Goal: Transaction & Acquisition: Subscribe to service/newsletter

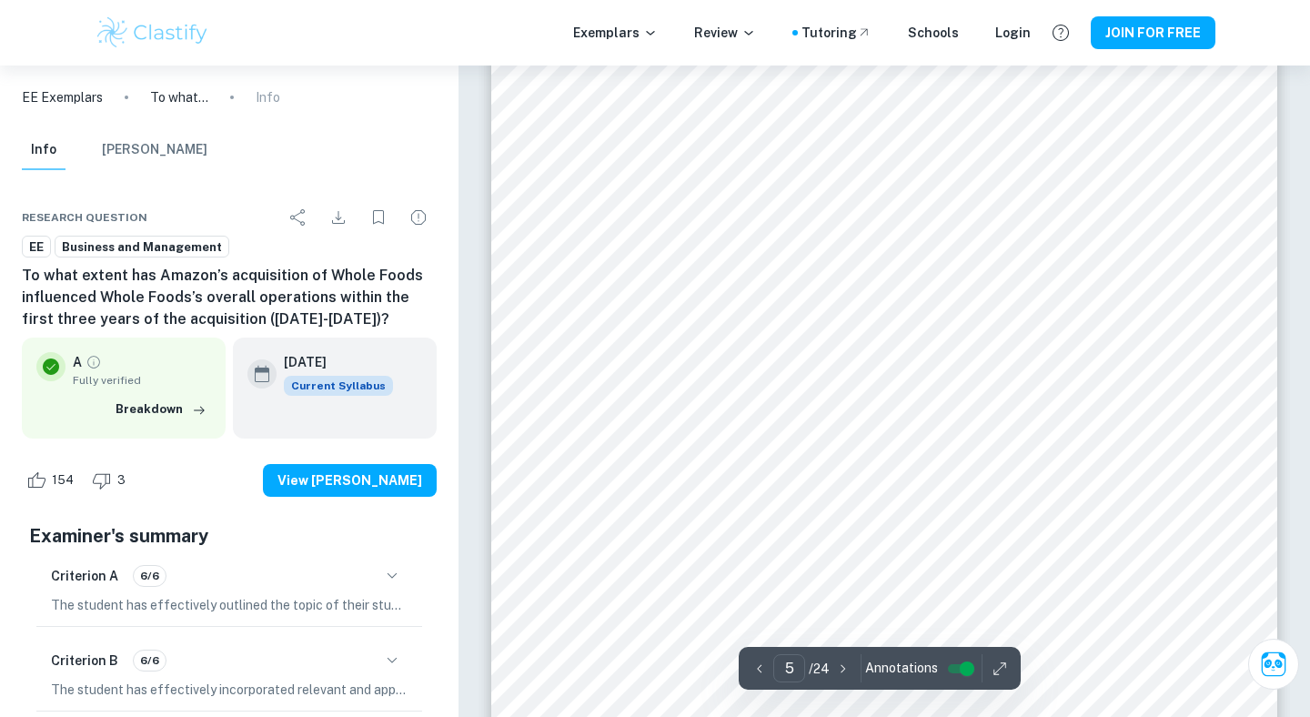
scroll to position [5059, 0]
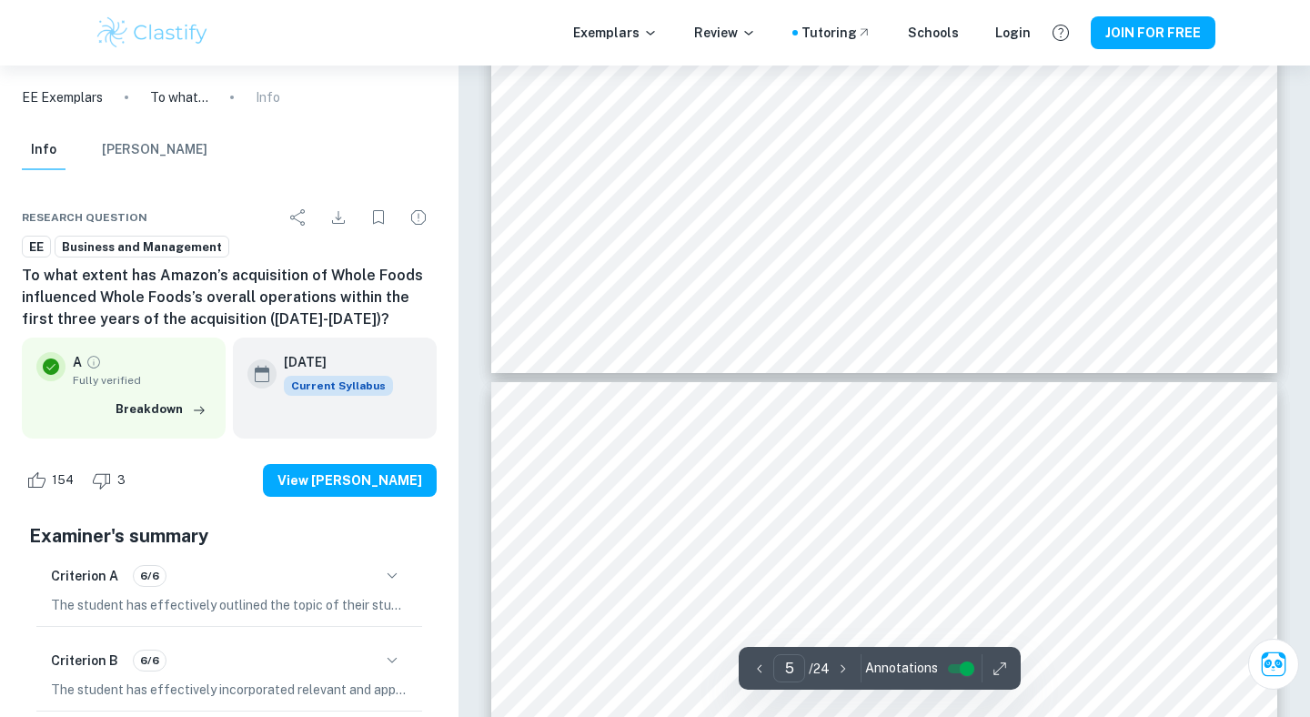
type input "6"
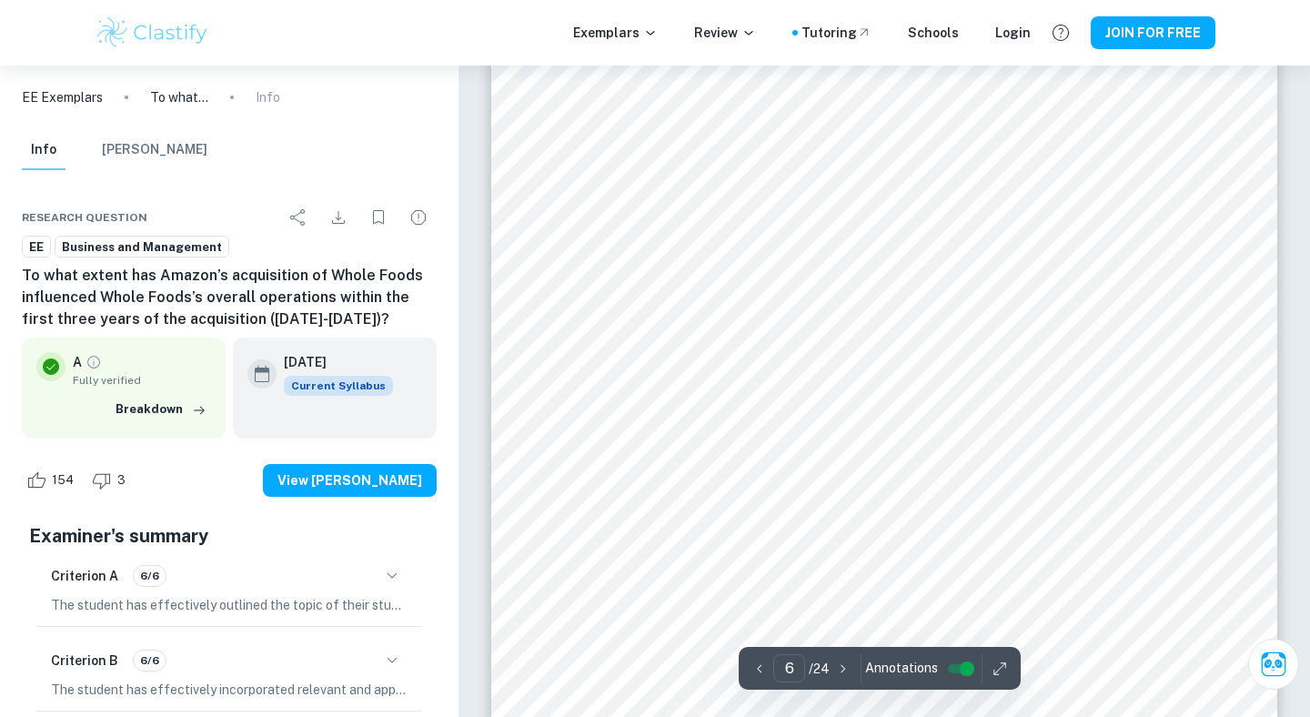
scroll to position [5700, 0]
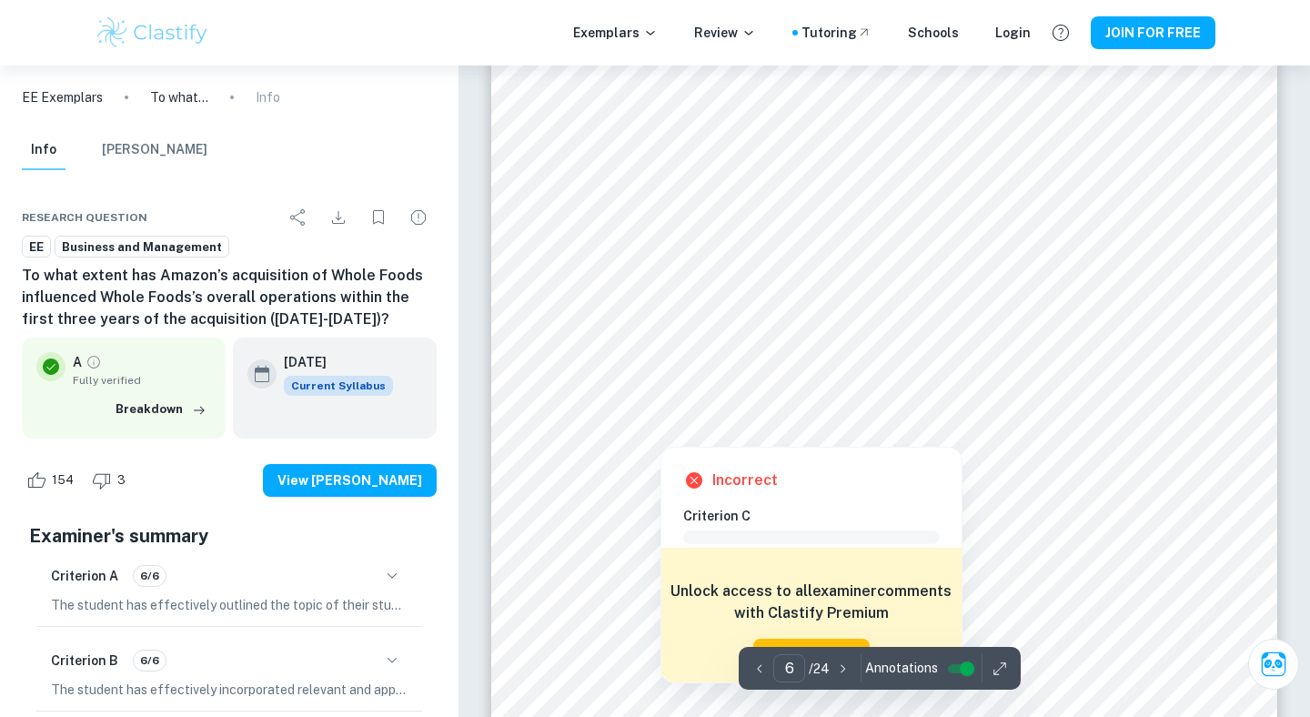
click at [778, 422] on div at bounding box center [884, 401] width 601 height 45
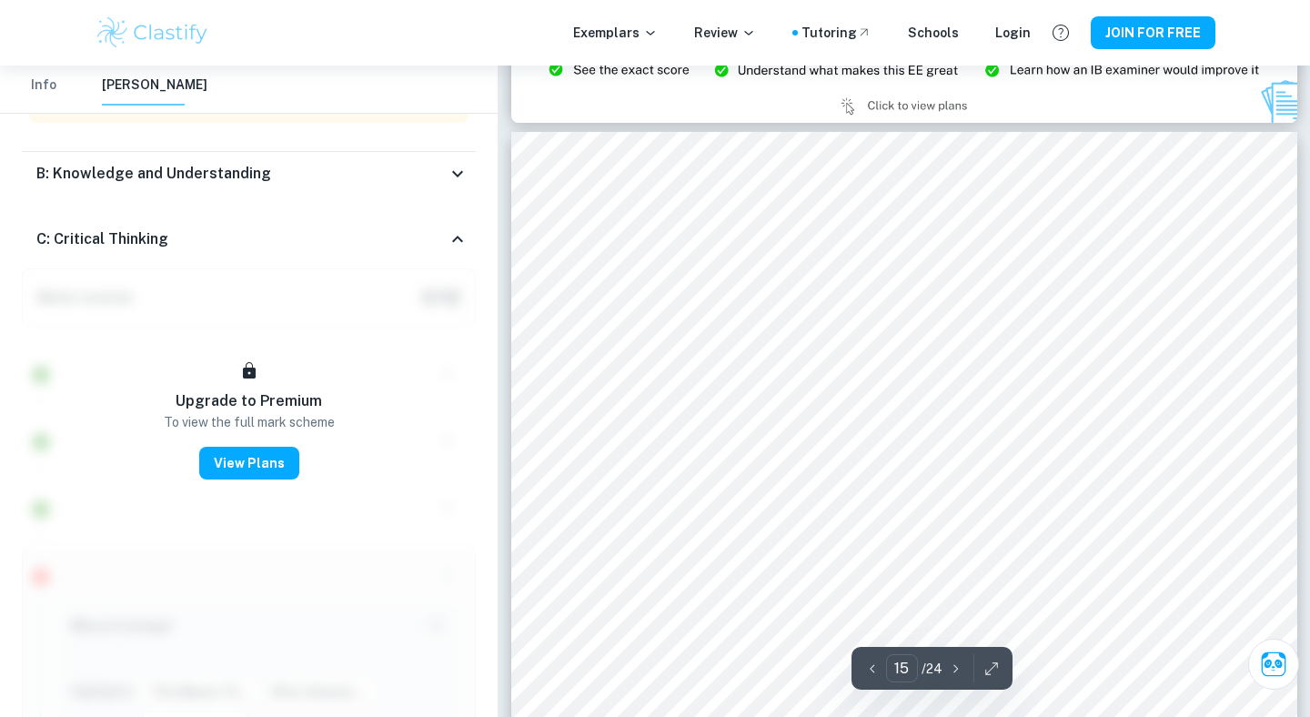
scroll to position [14634, 0]
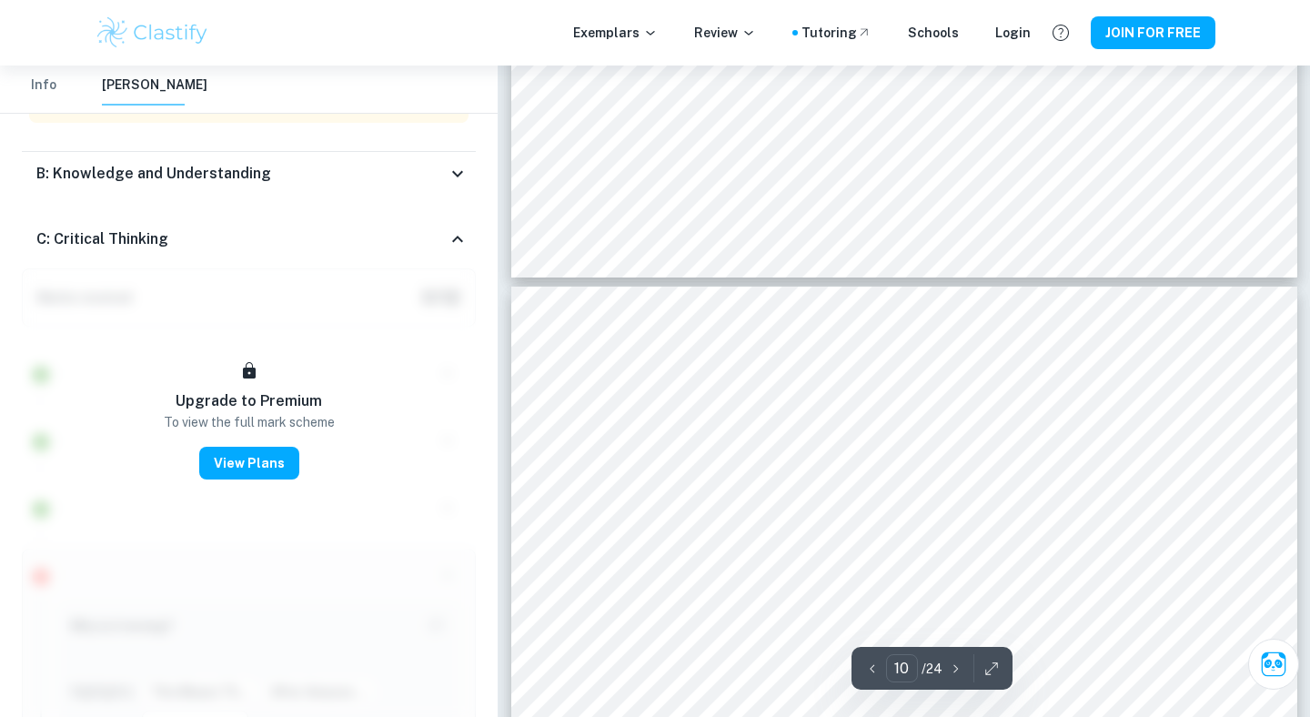
type input "9"
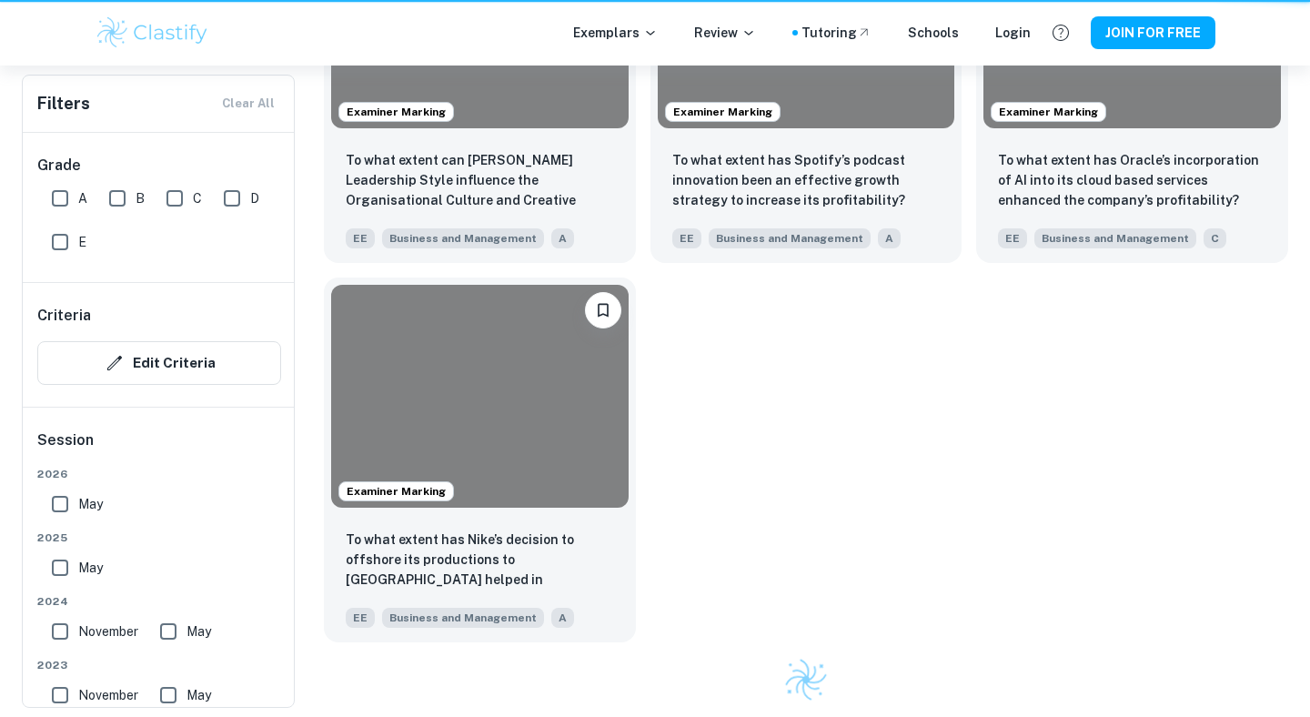
scroll to position [942, 0]
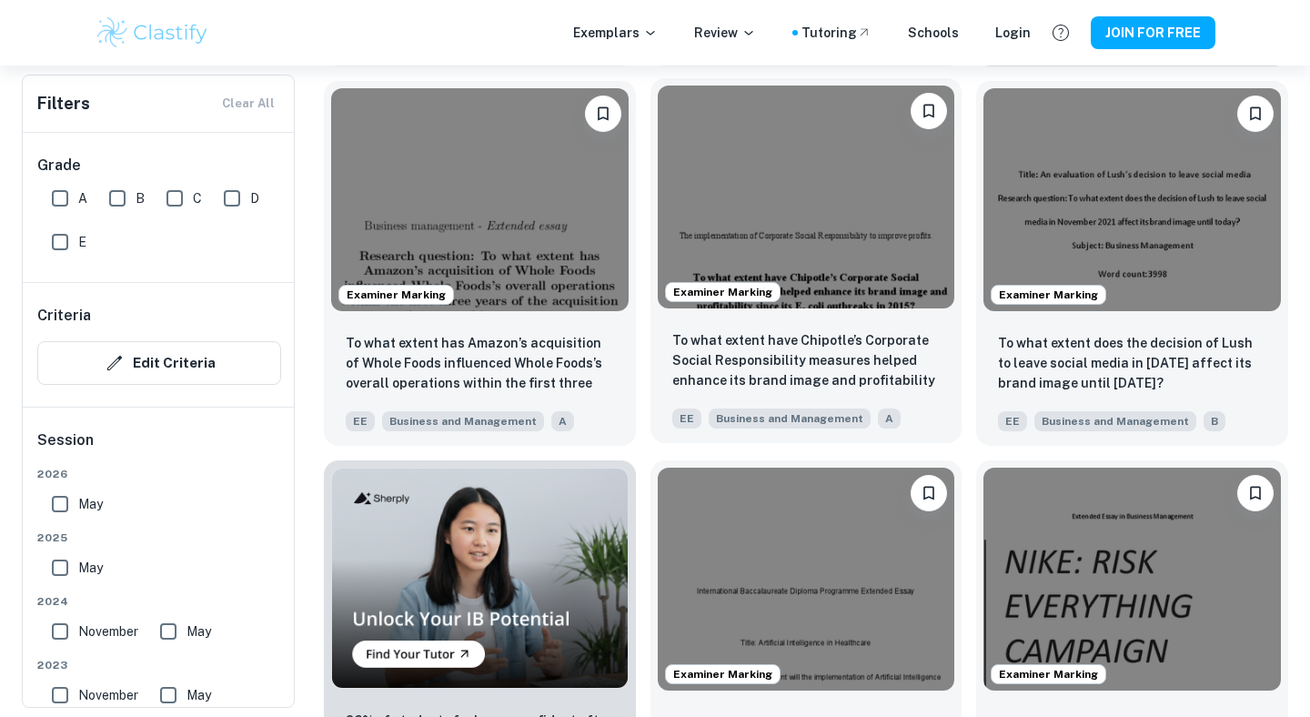
click at [758, 190] on img at bounding box center [805, 196] width 297 height 223
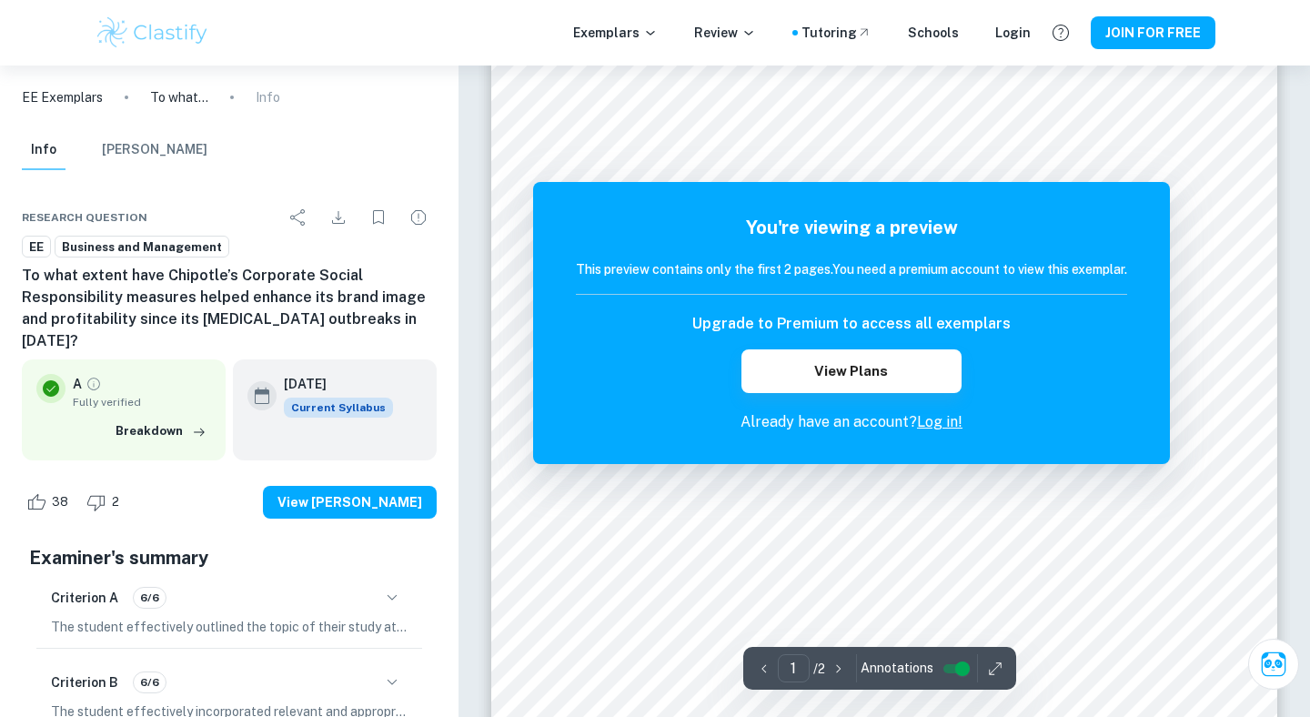
scroll to position [480, 0]
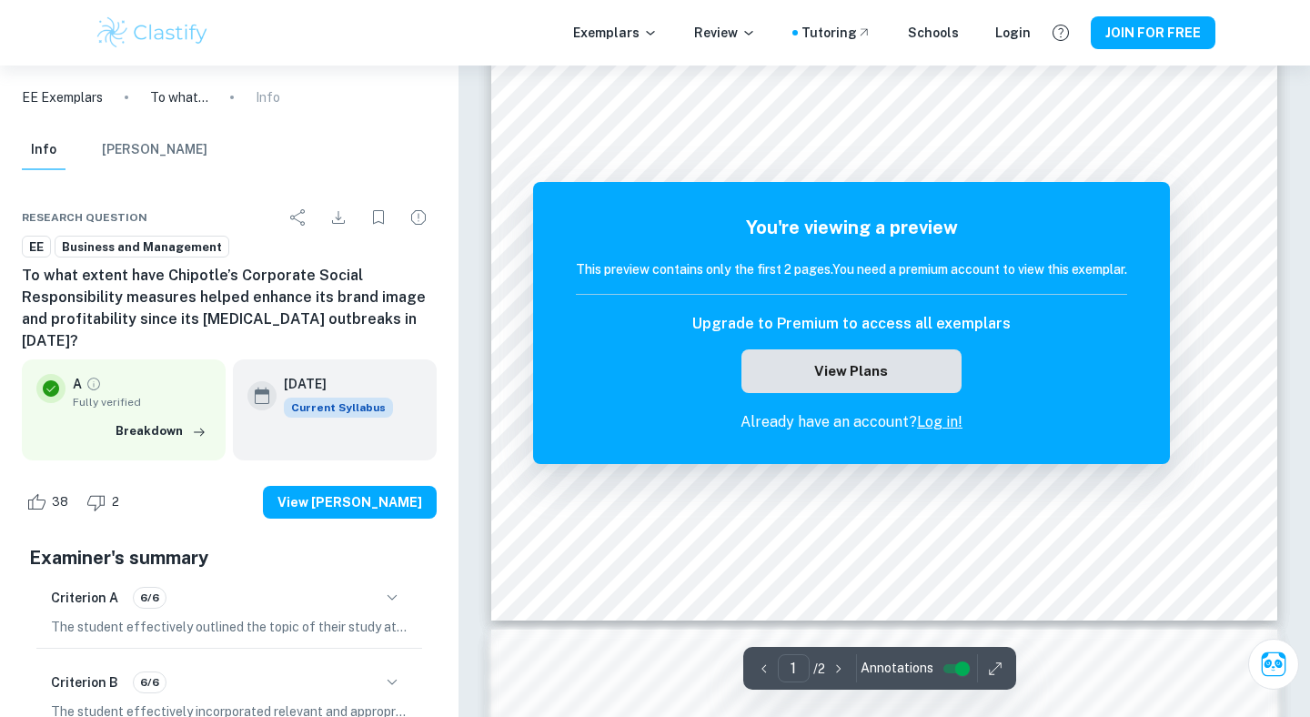
click at [812, 364] on button "View Plans" at bounding box center [851, 371] width 220 height 44
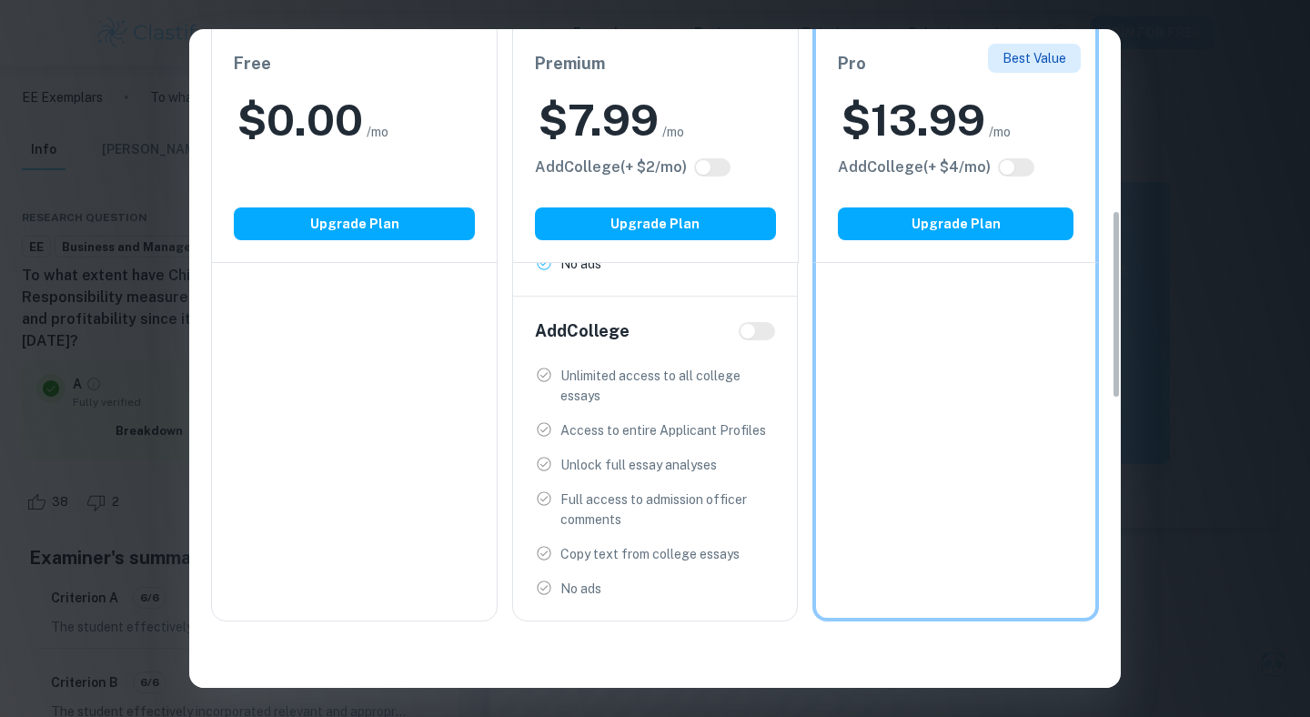
scroll to position [603, 0]
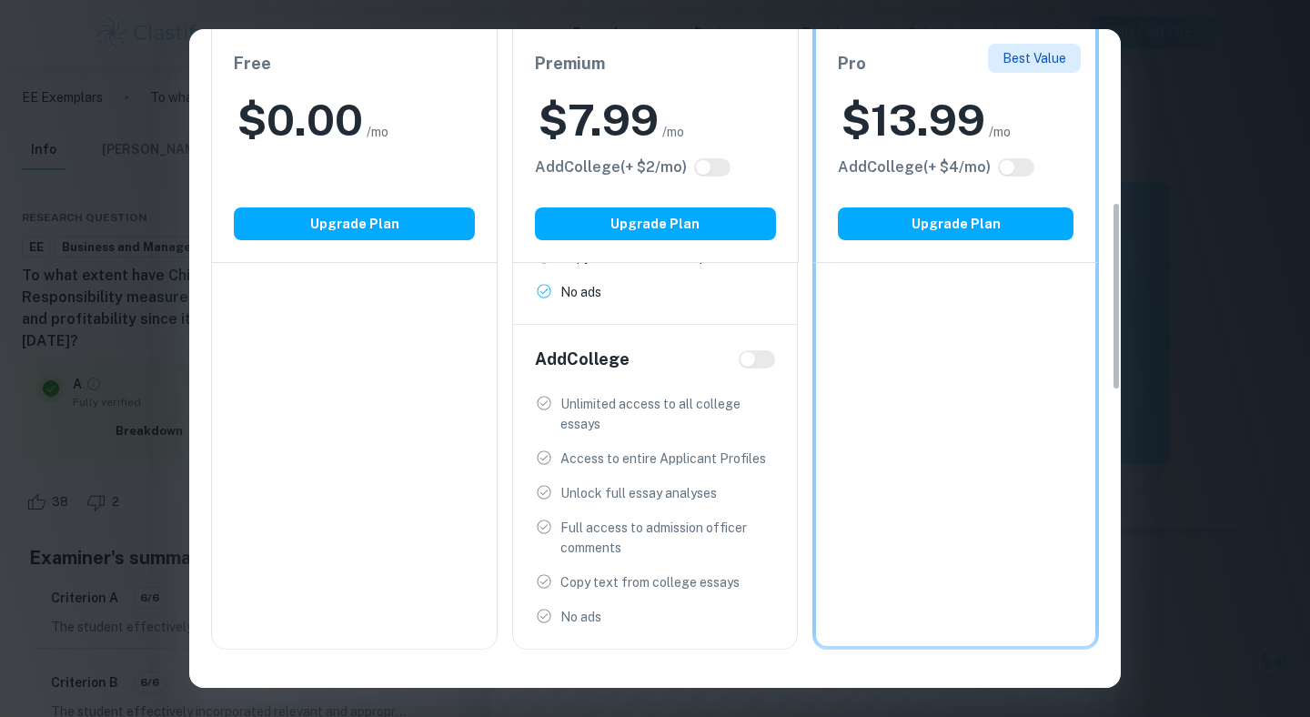
click at [749, 358] on input "checkbox" at bounding box center [748, 359] width 44 height 15
checkbox input "true"
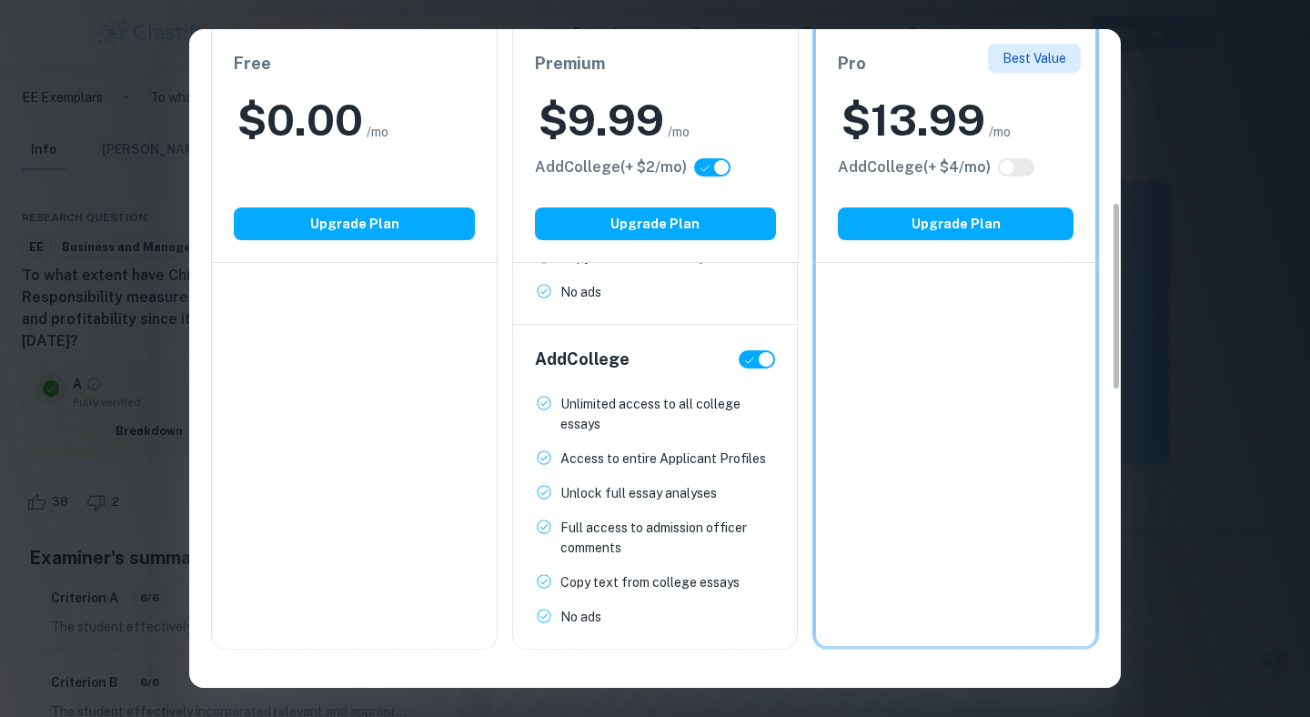
drag, startPoint x: 749, startPoint y: 358, endPoint x: 726, endPoint y: 358, distance: 23.6
click at [726, 358] on div "Add College" at bounding box center [655, 358] width 241 height 25
click at [744, 357] on input "checkbox" at bounding box center [766, 359] width 44 height 15
checkbox input "false"
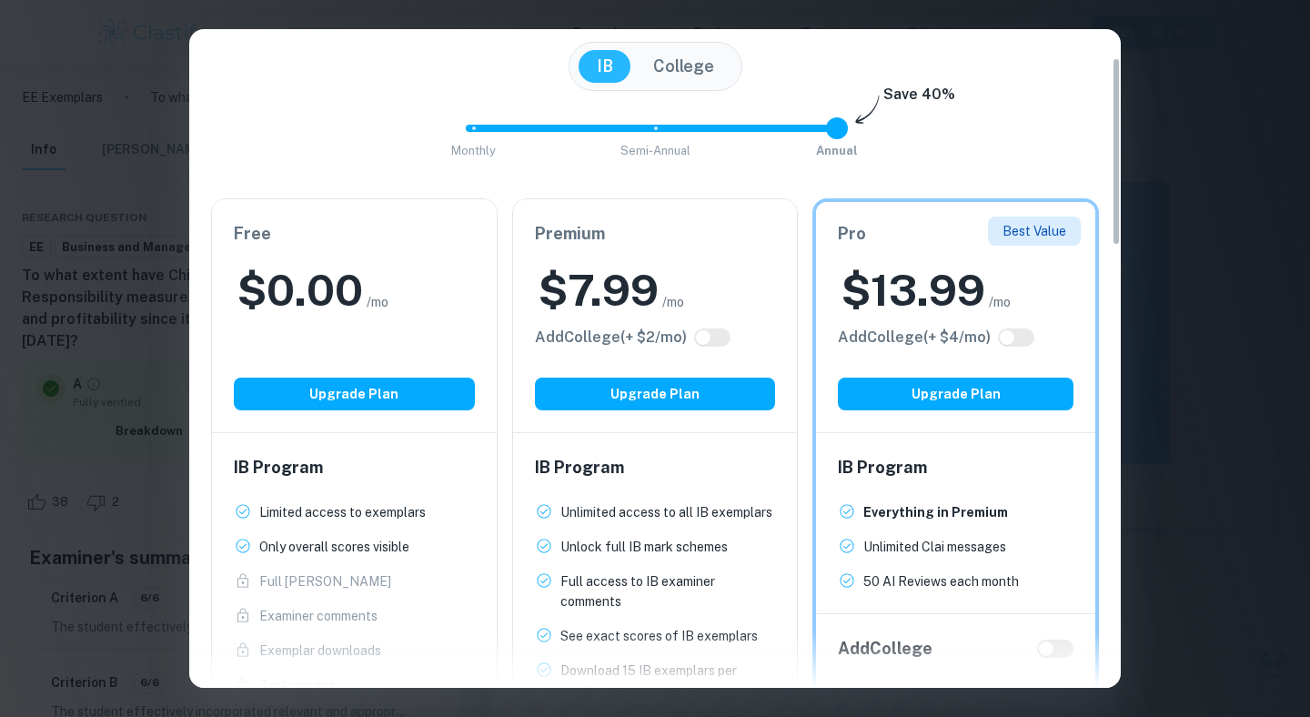
scroll to position [0, 0]
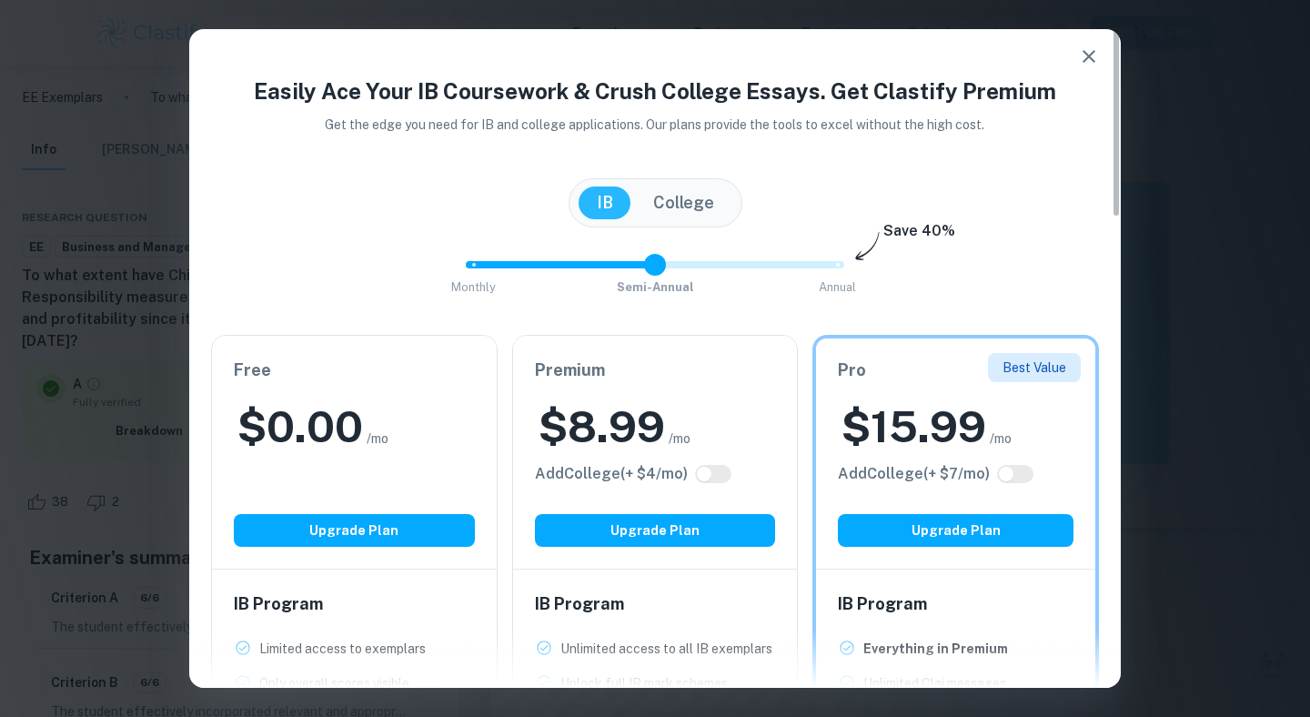
drag, startPoint x: 835, startPoint y: 263, endPoint x: 639, endPoint y: 268, distance: 195.6
click at [644, 268] on span at bounding box center [655, 265] width 22 height 22
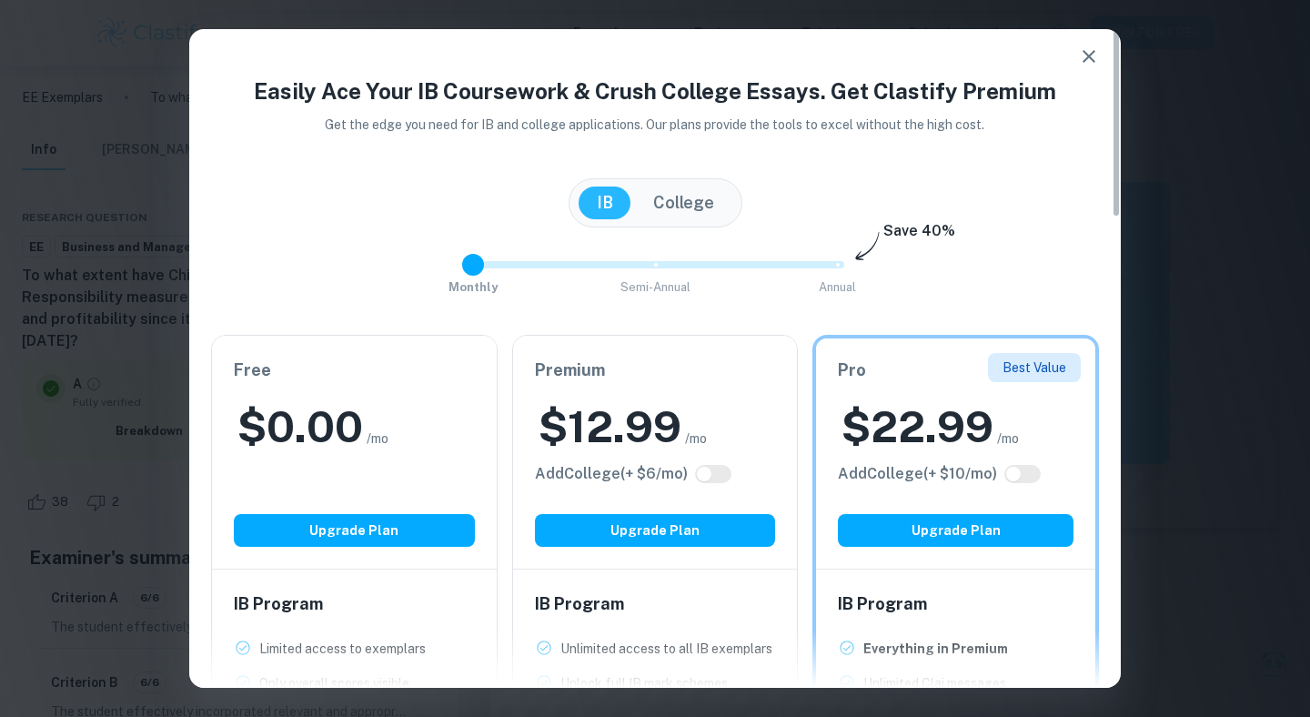
drag, startPoint x: 657, startPoint y: 267, endPoint x: 435, endPoint y: 274, distance: 222.9
click at [435, 273] on div "Monthly Semi-Annual Annual Save 40%" at bounding box center [655, 273] width 888 height 49
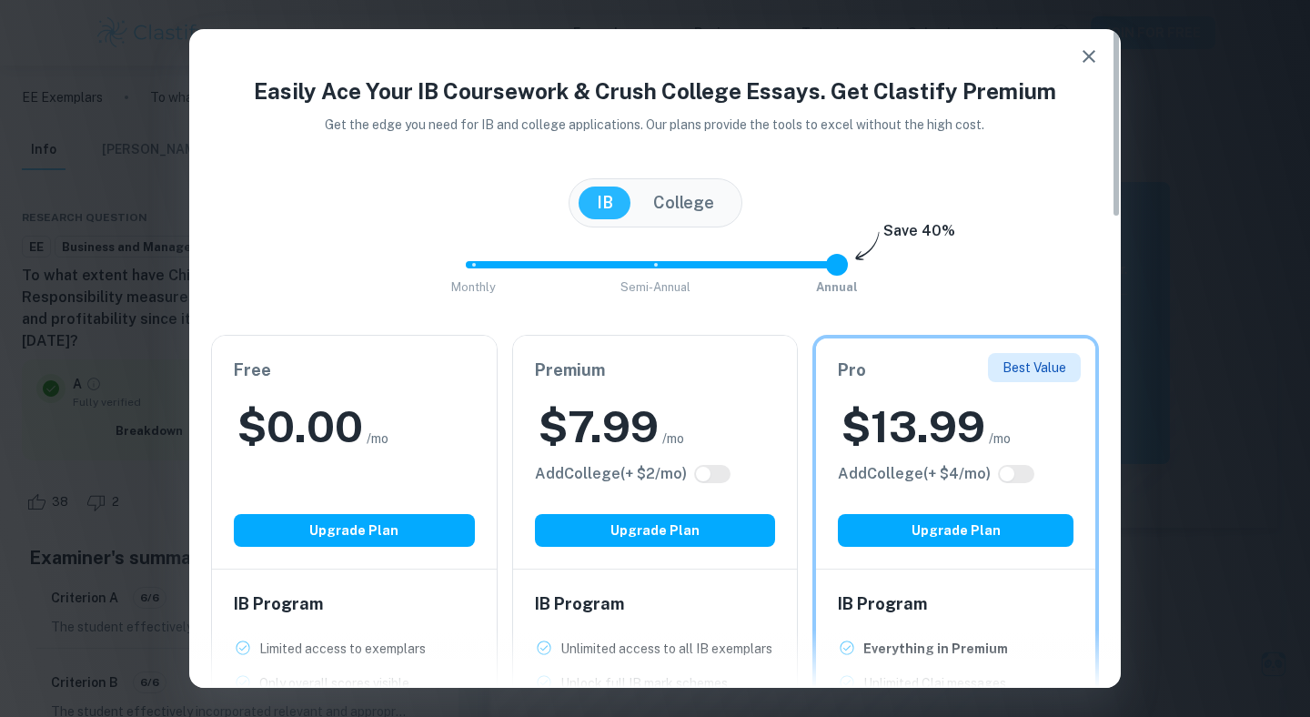
drag, startPoint x: 480, startPoint y: 266, endPoint x: 890, endPoint y: 267, distance: 410.1
click at [890, 267] on div "Monthly Semi-Annual Annual Save 40%" at bounding box center [655, 273] width 888 height 49
type input "0"
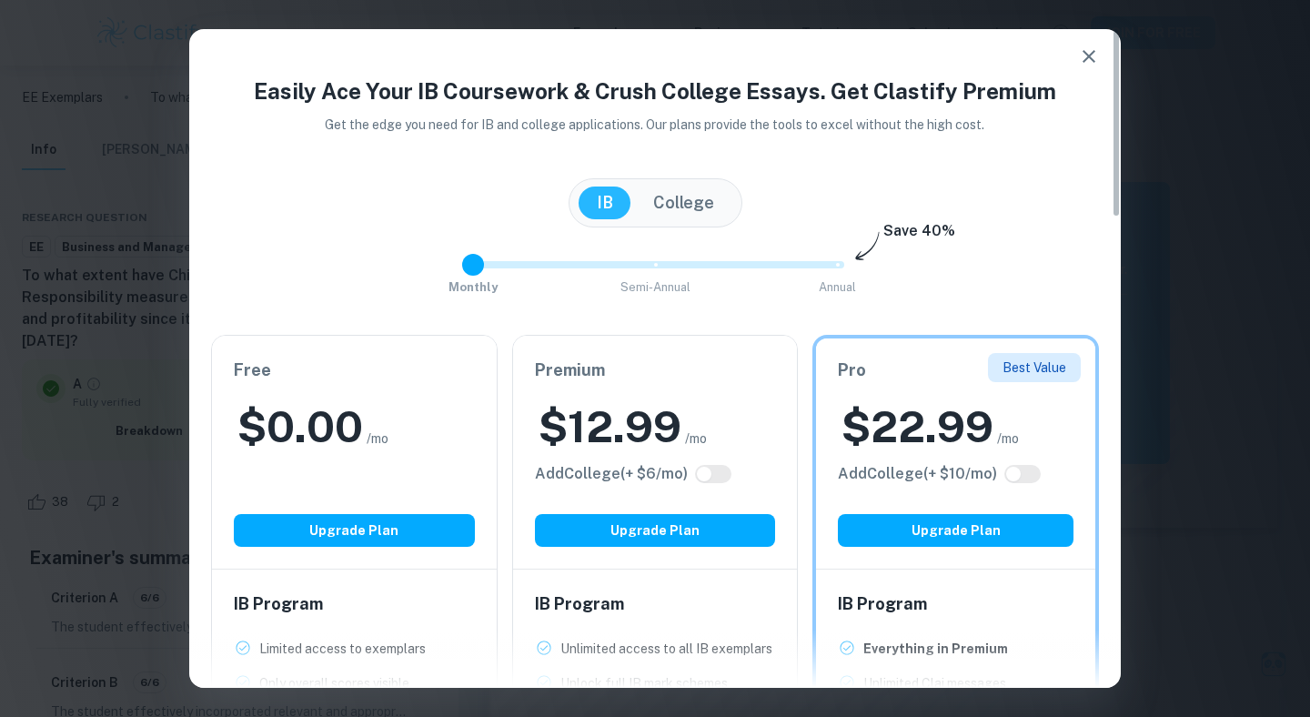
drag, startPoint x: 842, startPoint y: 266, endPoint x: 448, endPoint y: 318, distance: 397.3
click at [447, 317] on div "Easily Ace Your IB Coursework & Crush College Essays. Get Clastify Premium Get …" at bounding box center [654, 664] width 931 height 1179
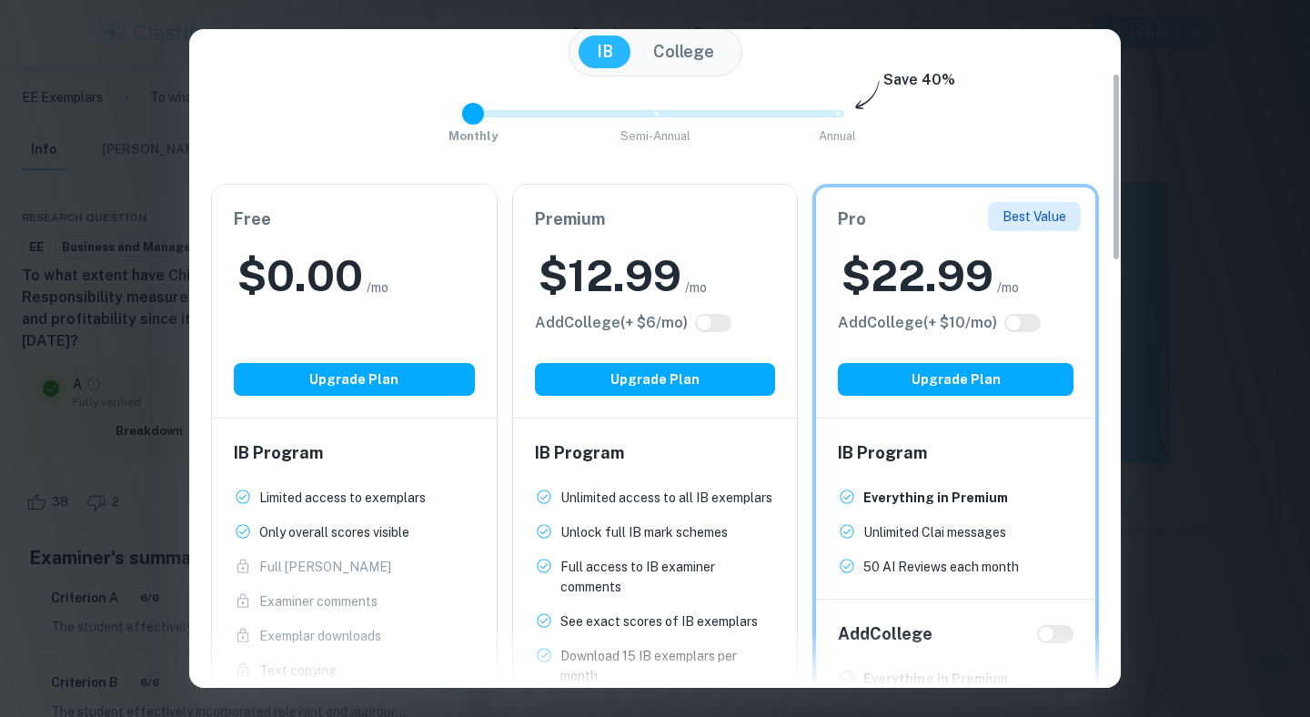
scroll to position [170, 0]
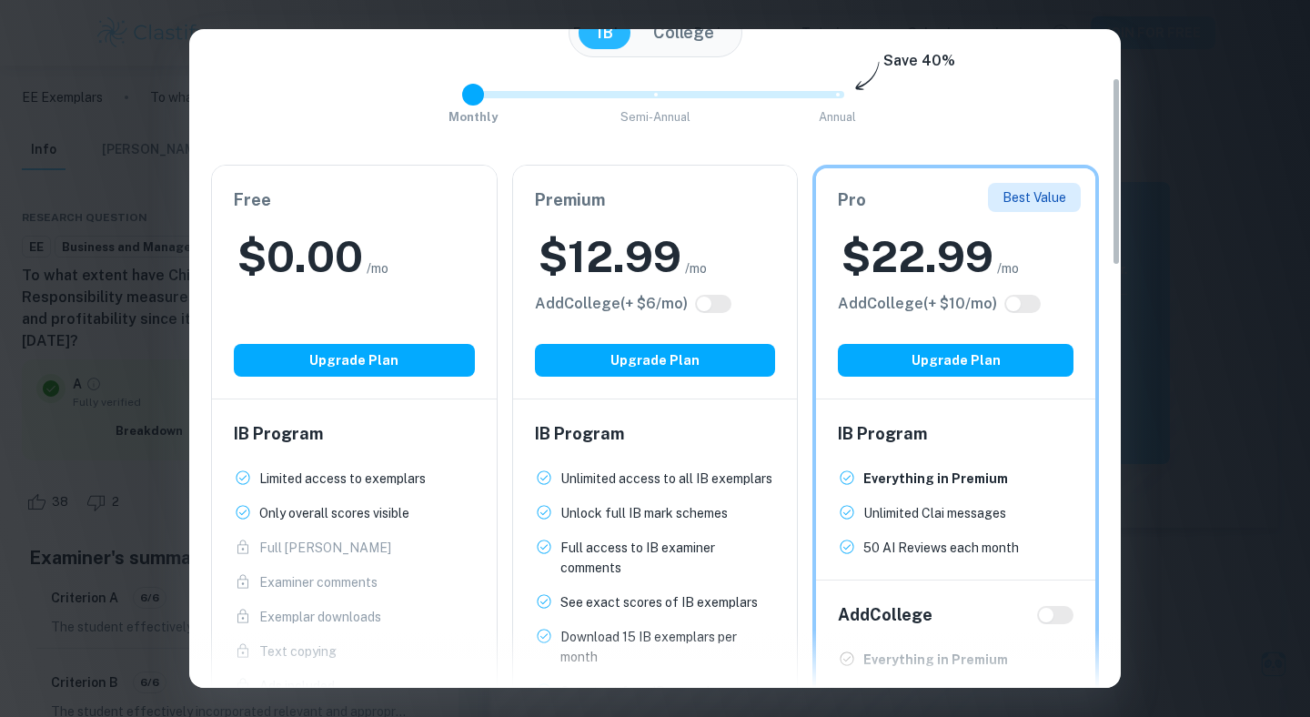
click at [710, 305] on input "checkbox" at bounding box center [704, 303] width 44 height 15
checkbox input "true"
click at [710, 305] on input "checkbox" at bounding box center [722, 303] width 44 height 15
checkbox input "false"
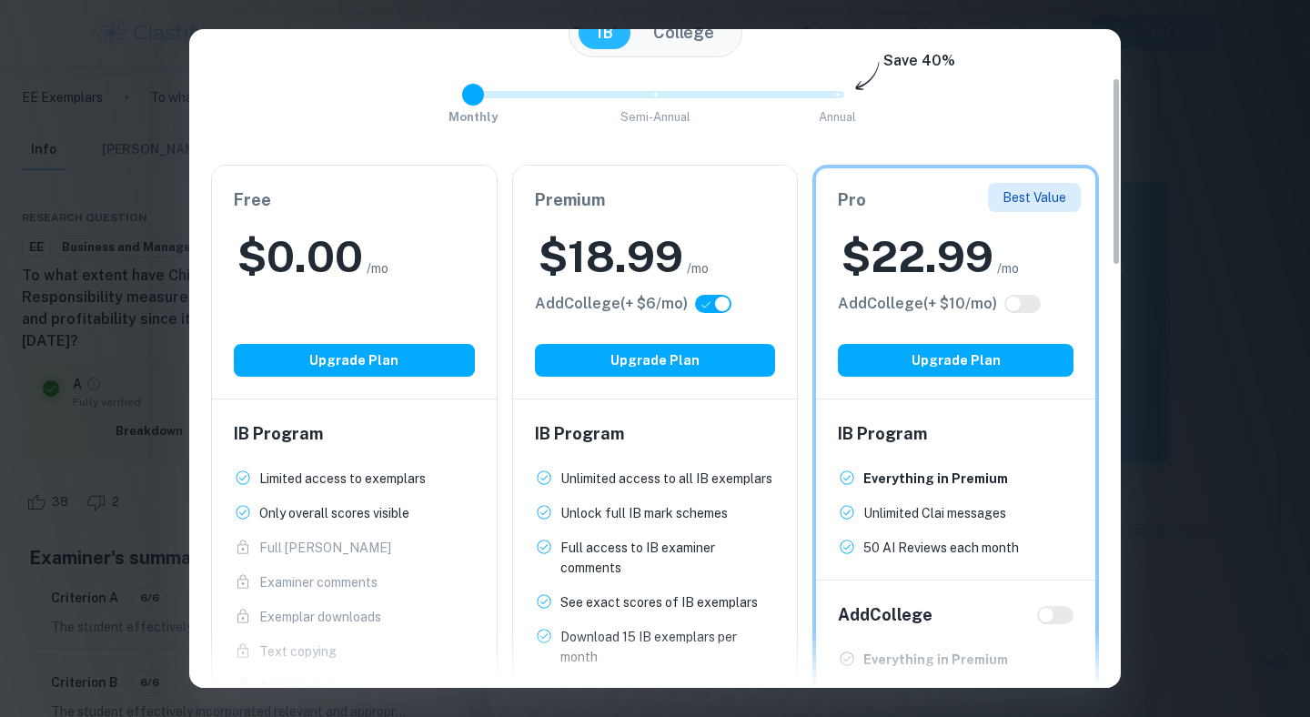
checkbox input "false"
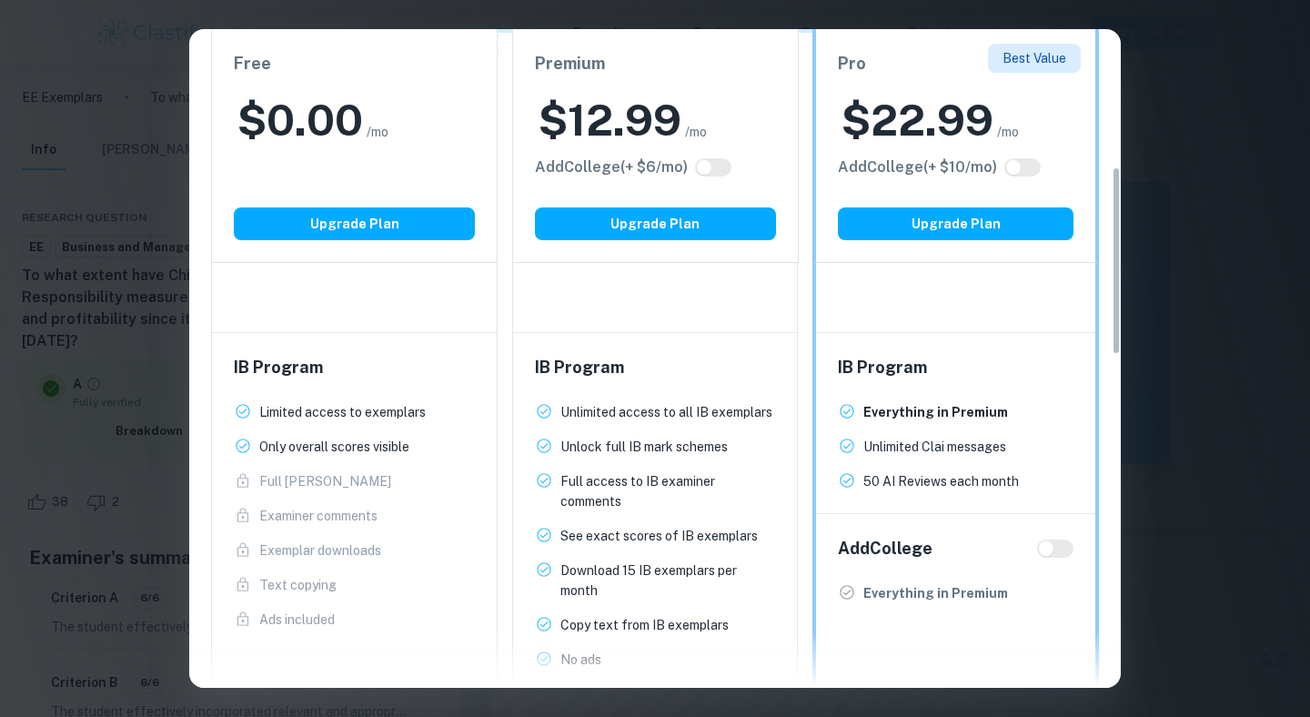
scroll to position [0, 0]
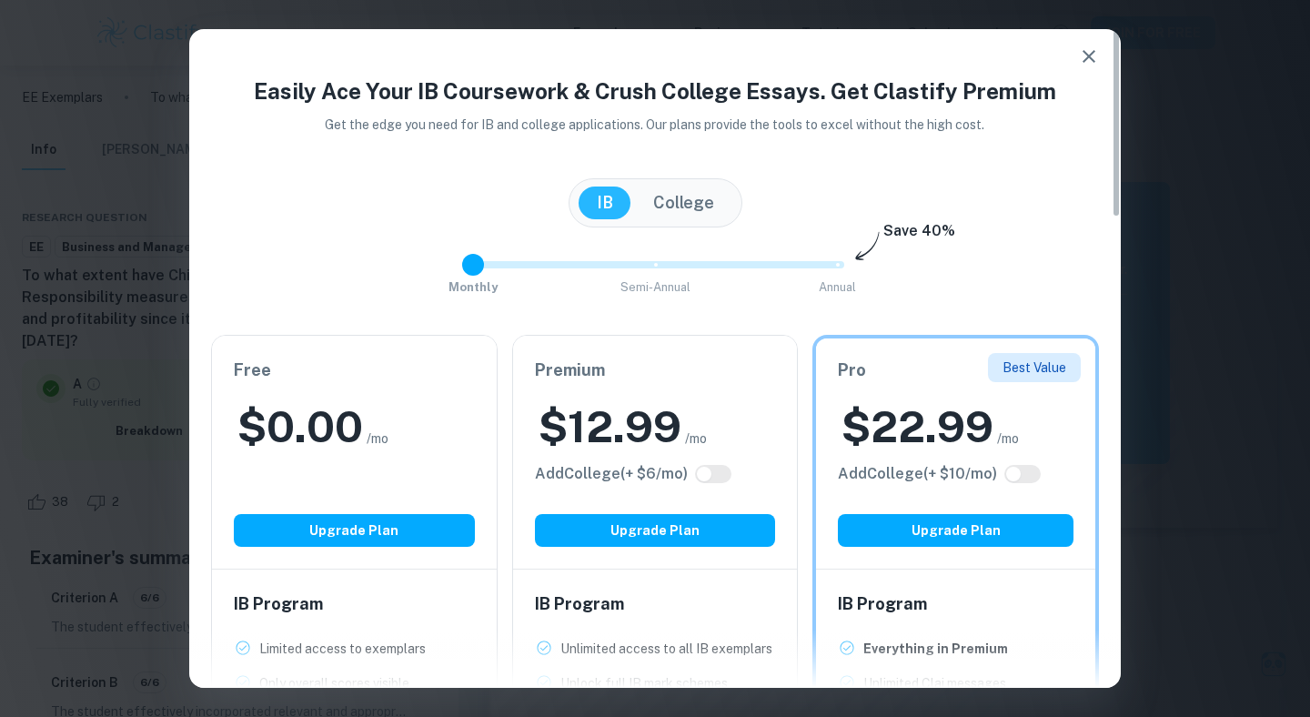
click at [1083, 70] on button "button" at bounding box center [1088, 56] width 36 height 36
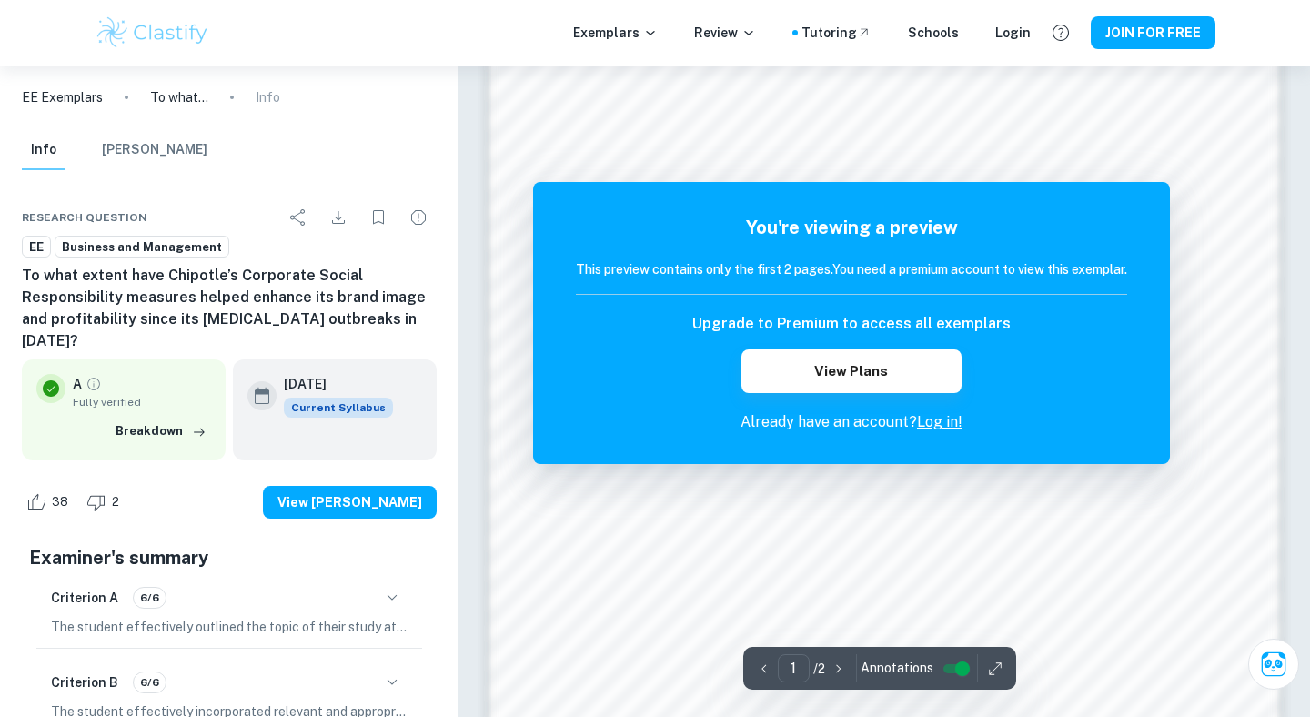
scroll to position [1535, 0]
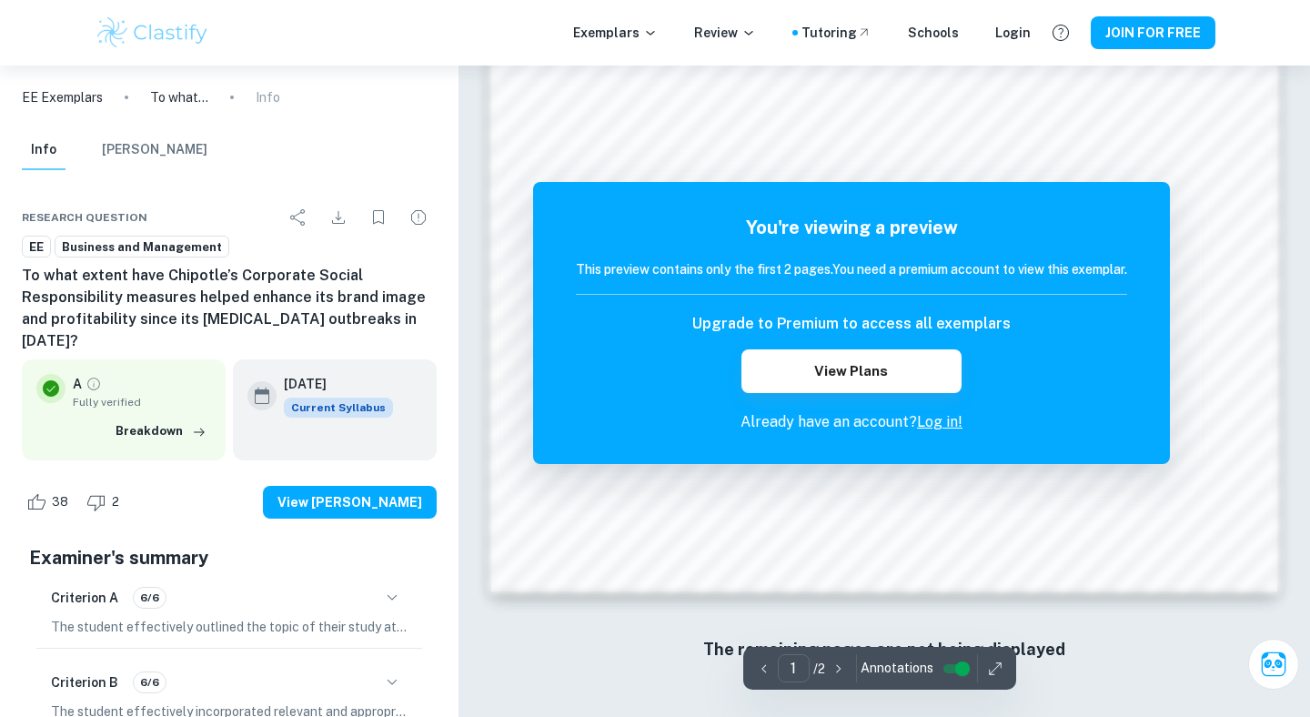
click at [991, 666] on icon "button" at bounding box center [995, 668] width 18 height 18
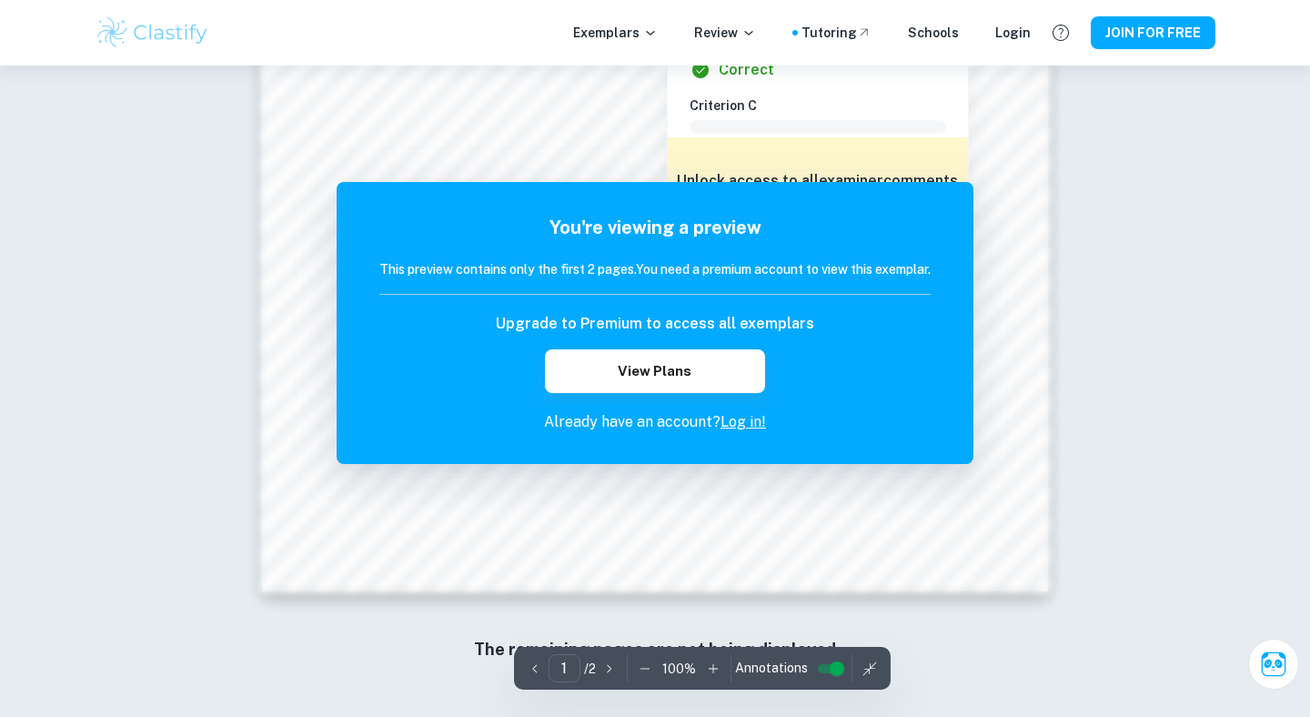
drag, startPoint x: 837, startPoint y: 665, endPoint x: 797, endPoint y: 665, distance: 40.0
click at [796, 665] on div "Annotations" at bounding box center [791, 668] width 113 height 28
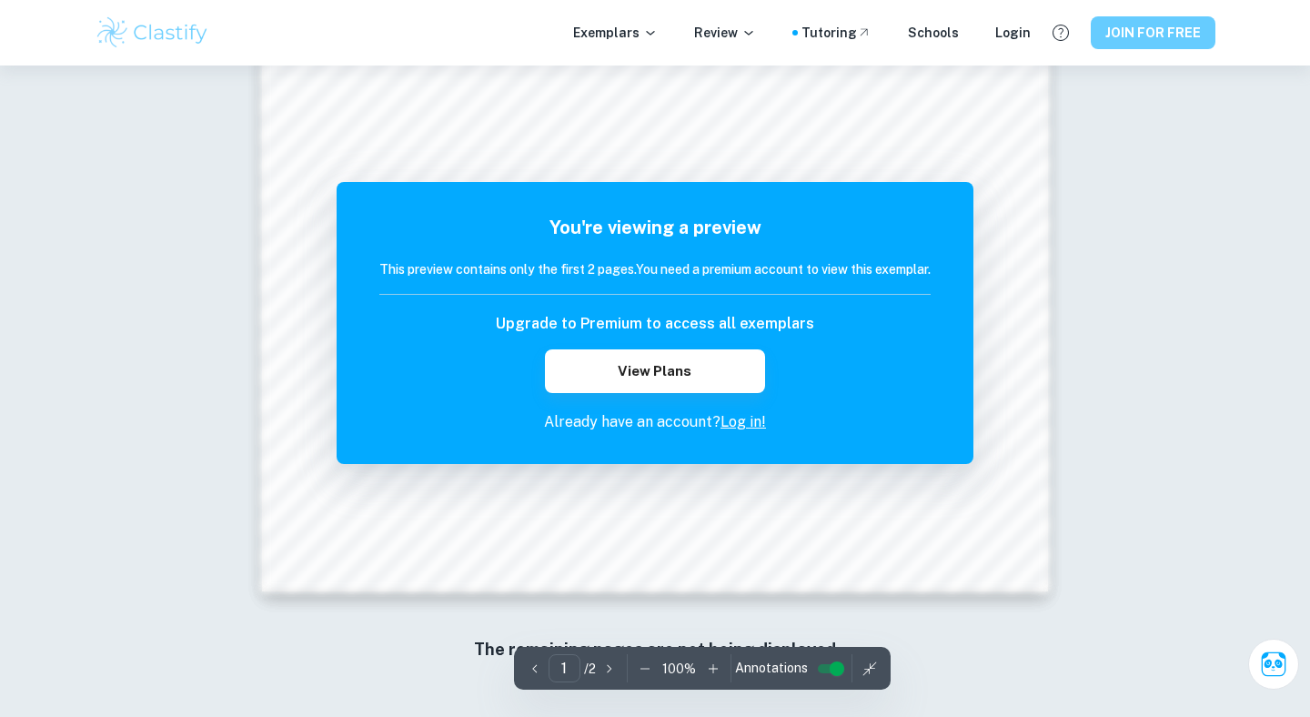
click at [1124, 40] on button "JOIN FOR FREE" at bounding box center [1152, 32] width 125 height 33
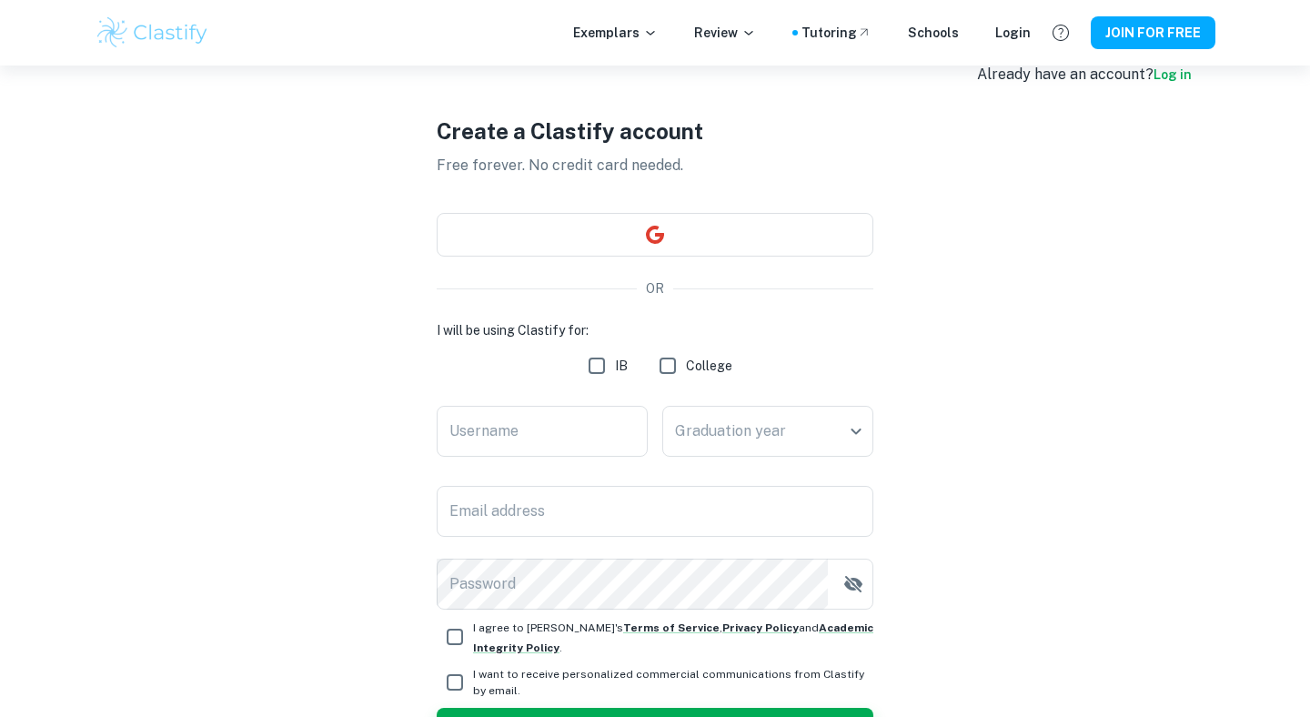
scroll to position [160, 0]
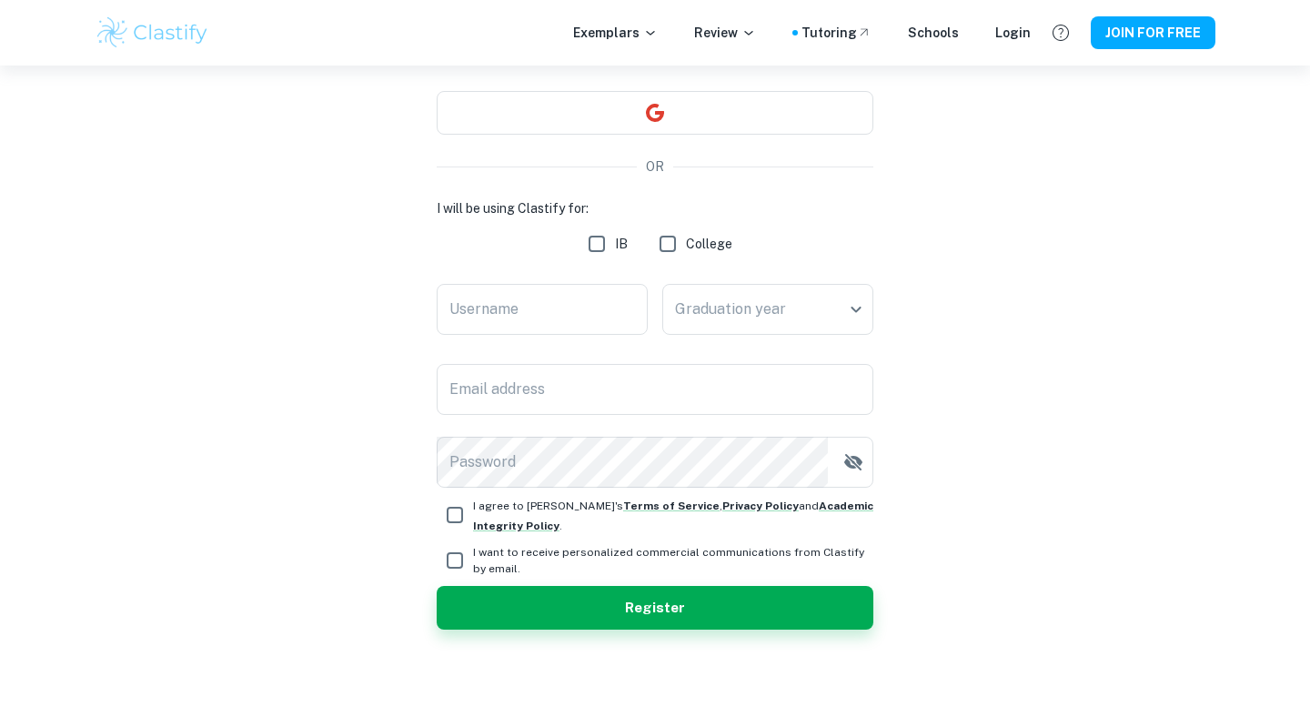
click at [644, 392] on input "Email address" at bounding box center [655, 389] width 437 height 51
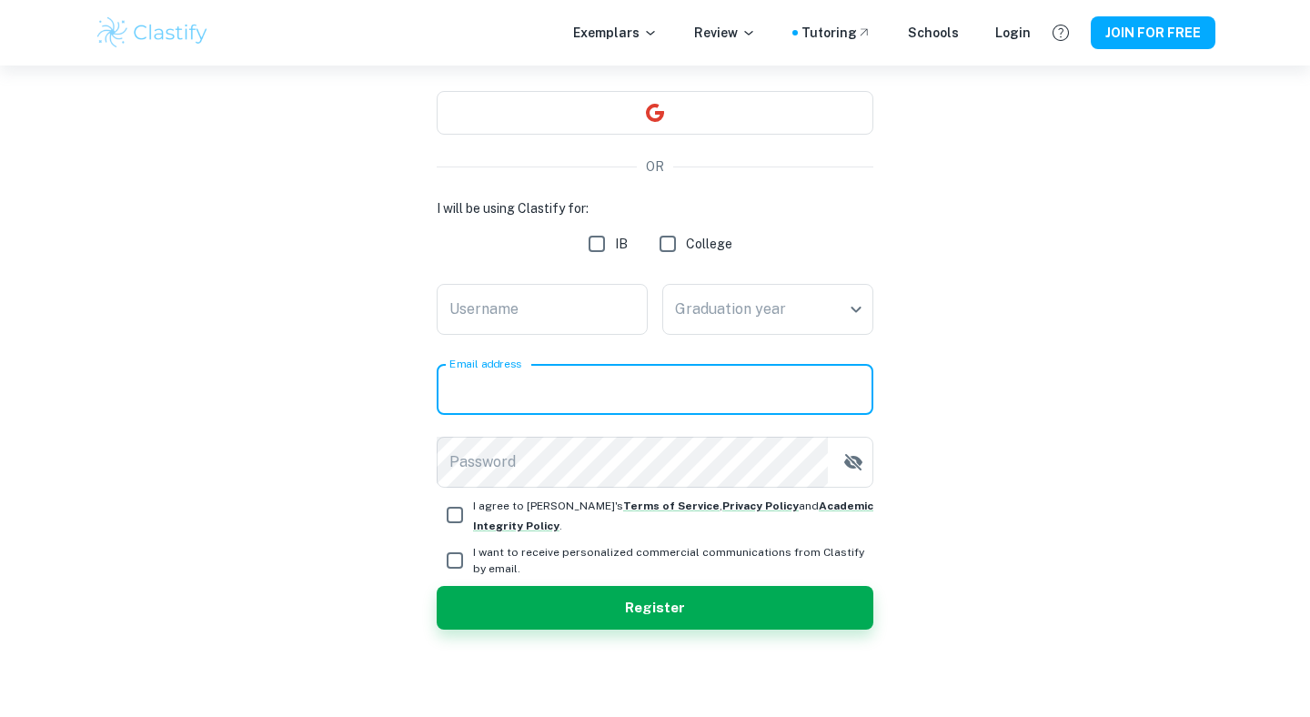
type input "[PERSON_NAME][EMAIL_ADDRESS][PERSON_NAME][DOMAIN_NAME]"
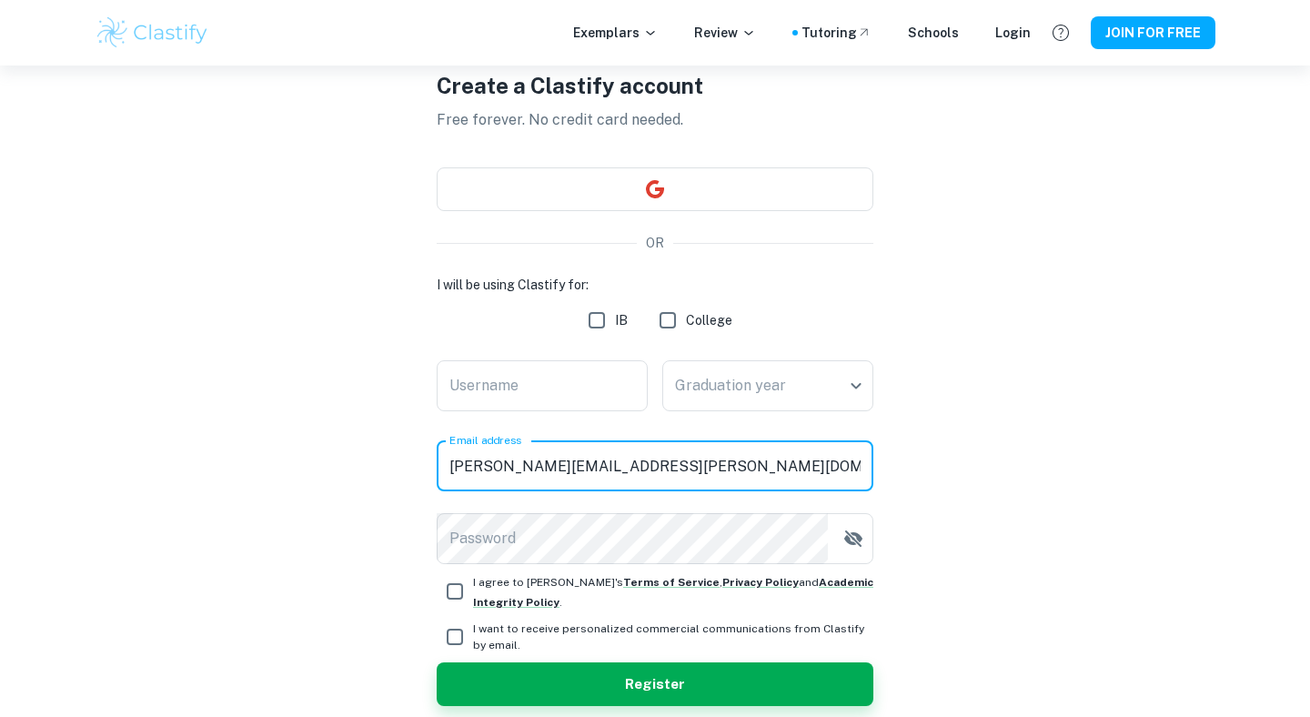
scroll to position [0, 0]
